Goal: Find contact information: Find contact information

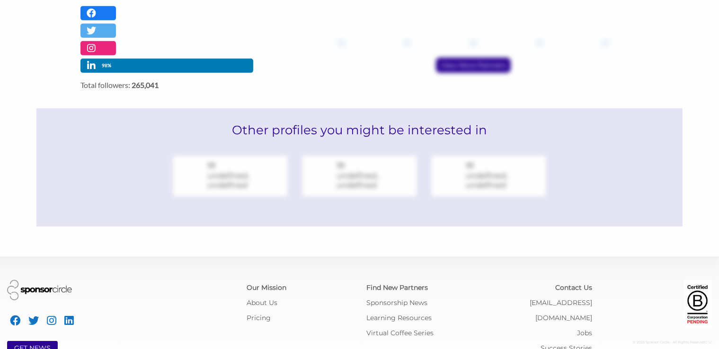
scroll to position [490, 0]
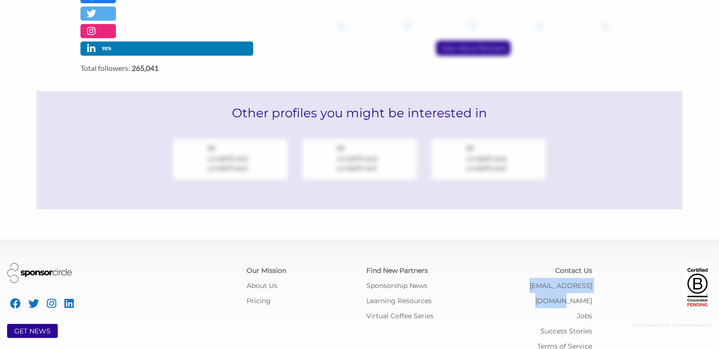
drag, startPoint x: 596, startPoint y: 271, endPoint x: 511, endPoint y: 272, distance: 85.2
click at [511, 272] on div "Contact Us [EMAIL_ADDRESS][DOMAIN_NAME] Jobs Success Stories Terms of Service" at bounding box center [539, 308] width 120 height 91
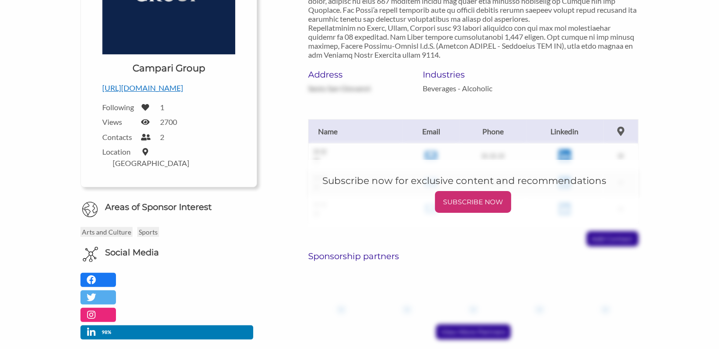
scroll to position [0, 0]
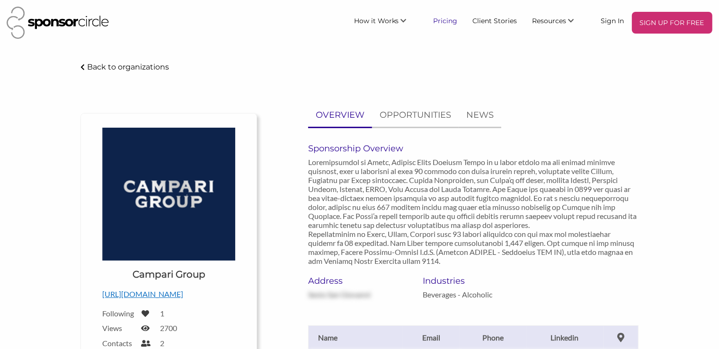
click at [450, 20] on link "Pricing" at bounding box center [445, 20] width 39 height 17
